Goal: Entertainment & Leisure: Consume media (video, audio)

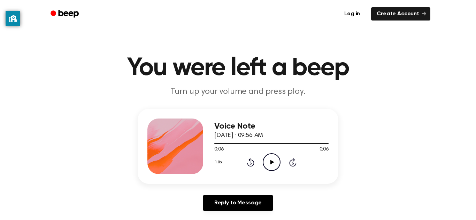
click at [277, 160] on icon "Play Audio" at bounding box center [272, 163] width 18 height 18
click at [277, 160] on icon "Pause Audio" at bounding box center [272, 163] width 18 height 18
click at [272, 157] on icon "Play Audio" at bounding box center [272, 163] width 18 height 18
click at [267, 162] on icon "Play Audio" at bounding box center [272, 163] width 18 height 18
click at [271, 156] on icon "Play Audio" at bounding box center [272, 163] width 18 height 18
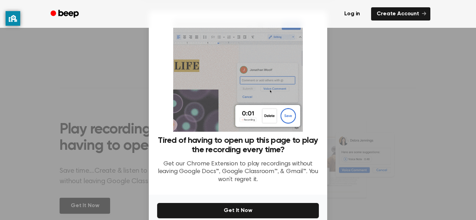
scroll to position [182, 0]
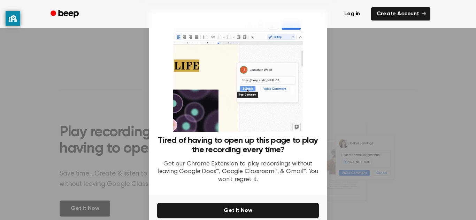
click at [324, 182] on div "Tired of having to open up this page to play the recording every time? Get our …" at bounding box center [238, 103] width 178 height 184
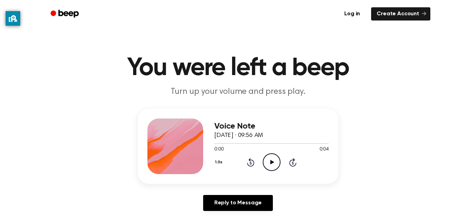
click at [272, 165] on icon "Play Audio" at bounding box center [272, 163] width 18 height 18
click at [275, 167] on icon "Play Audio" at bounding box center [272, 163] width 18 height 18
click at [275, 161] on icon "Play Audio" at bounding box center [272, 163] width 18 height 18
click at [263, 166] on icon "Play Audio" at bounding box center [272, 163] width 18 height 18
click at [274, 164] on icon "Play Audio" at bounding box center [272, 163] width 18 height 18
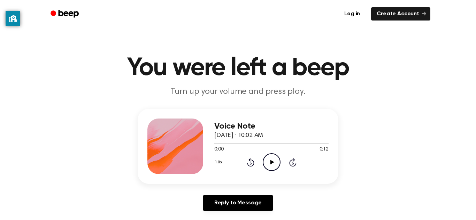
click at [271, 168] on icon "Play Audio" at bounding box center [272, 163] width 18 height 18
click at [277, 167] on icon "Play Audio" at bounding box center [272, 163] width 18 height 18
click at [271, 159] on icon "Play Audio" at bounding box center [272, 163] width 18 height 18
click at [266, 162] on icon "Play Audio" at bounding box center [272, 163] width 18 height 18
click at [280, 167] on div "1.0x Rewind 5 seconds Play Audio Skip 5 seconds" at bounding box center [271, 163] width 114 height 18
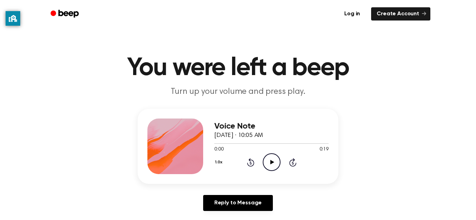
click at [271, 166] on icon "Play Audio" at bounding box center [272, 163] width 18 height 18
click at [280, 158] on div "1.0x Rewind 5 seconds Play Audio Skip 5 seconds" at bounding box center [271, 163] width 114 height 18
click at [273, 162] on icon "Play Audio" at bounding box center [272, 163] width 18 height 18
click at [274, 166] on icon "Play Audio" at bounding box center [272, 163] width 18 height 18
